Goal: Information Seeking & Learning: Learn about a topic

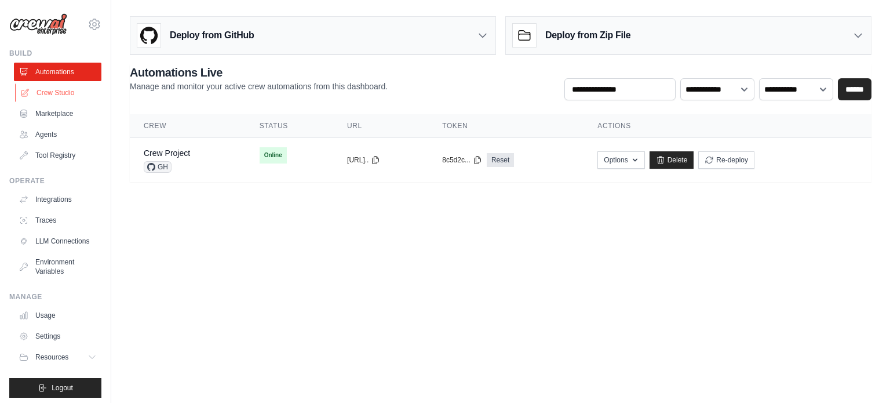
click at [68, 94] on link "Crew Studio" at bounding box center [58, 92] width 87 height 19
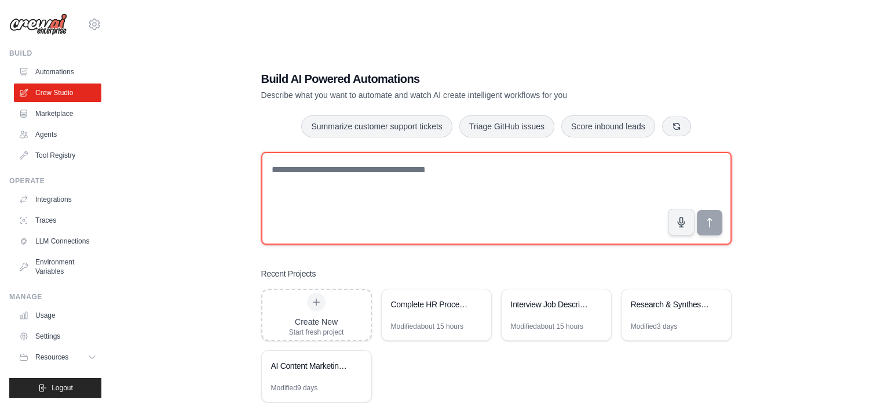
click at [376, 152] on textarea at bounding box center [496, 198] width 470 height 93
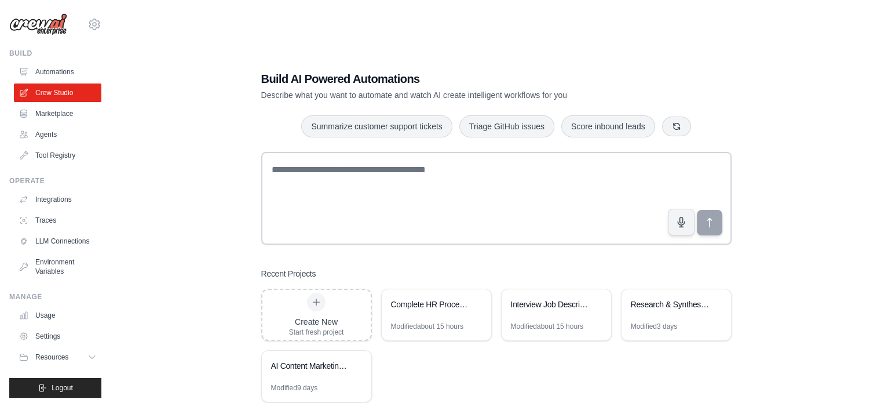
click at [212, 98] on div "Build AI Powered Automations Describe what you want to automate and watch AI cr…" at bounding box center [496, 236] width 733 height 403
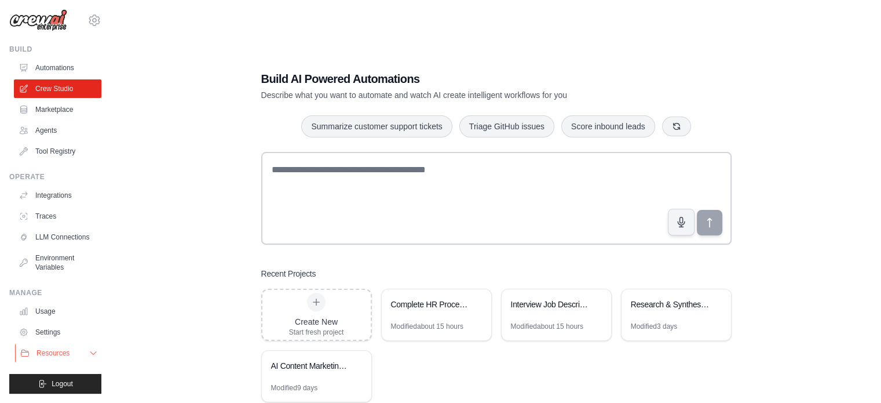
click at [79, 349] on button "Resources" at bounding box center [58, 353] width 87 height 19
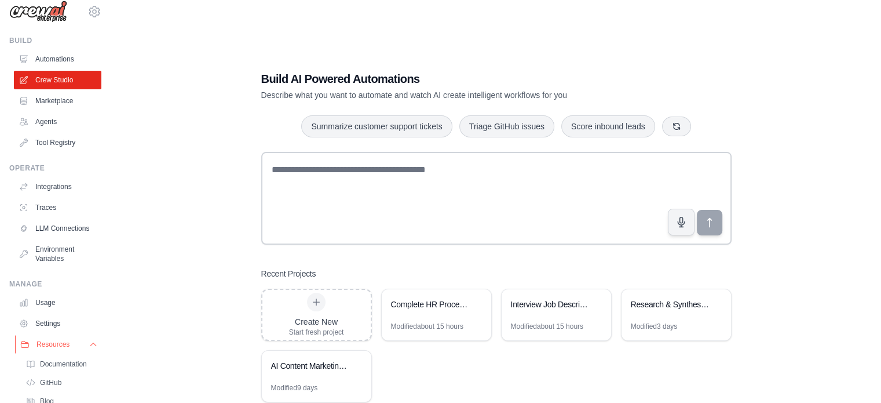
scroll to position [96, 0]
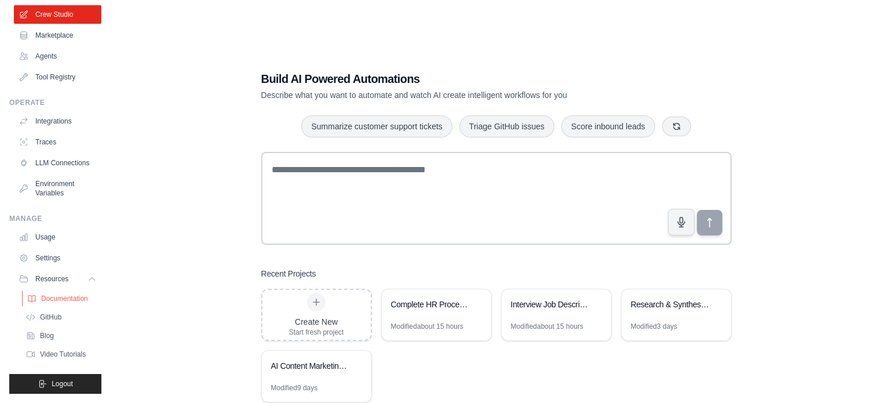
click at [77, 294] on span "Documentation" at bounding box center [64, 298] width 47 height 9
